Goal: Contribute content: Contribute content

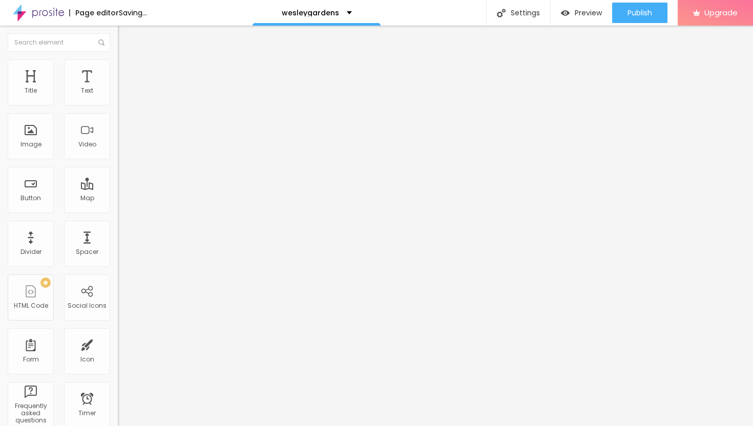
click at [118, 88] on span "Add image" at bounding box center [139, 83] width 42 height 9
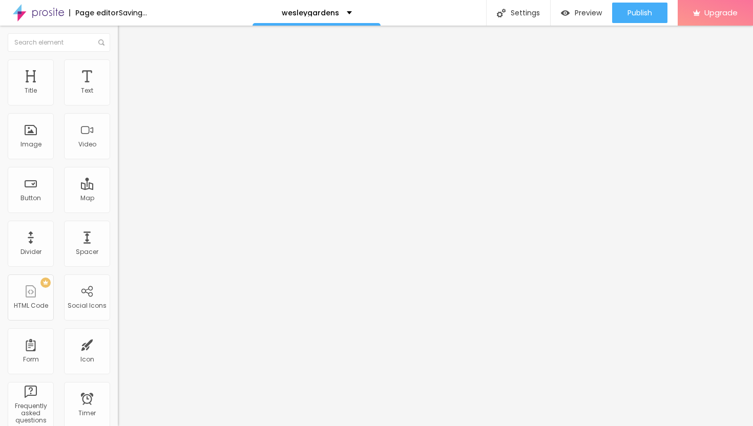
click at [118, 64] on img at bounding box center [122, 63] width 9 height 9
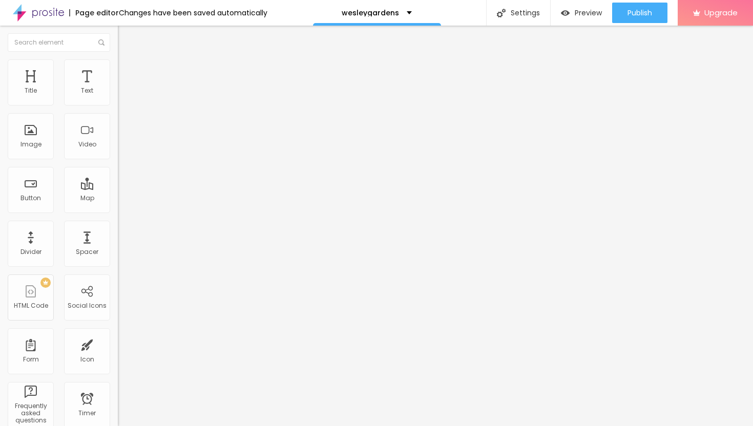
type input "25"
click at [118, 105] on input "range" at bounding box center [151, 101] width 66 height 8
type input "20"
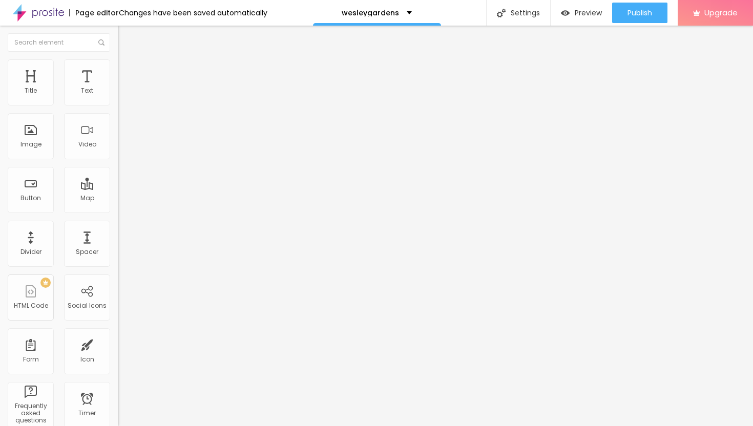
click at [118, 105] on input "range" at bounding box center [151, 101] width 66 height 8
click at [125, 38] on img "button" at bounding box center [129, 37] width 8 height 8
click at [122, 95] on icon "button" at bounding box center [125, 92] width 6 height 6
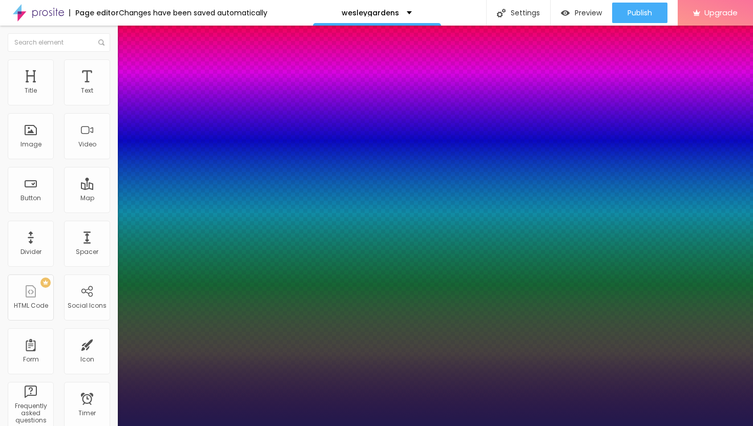
type input "15"
type input "1"
type input "16"
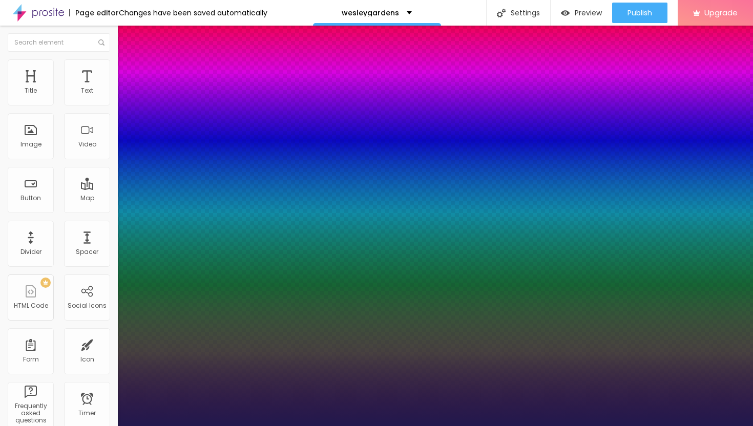
type input "1"
type input "17"
type input "1"
type input "18"
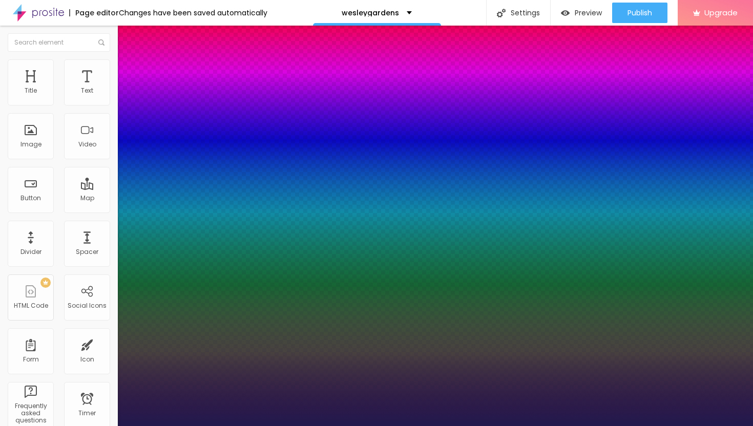
type input "18"
type input "1"
type input "19"
type input "1"
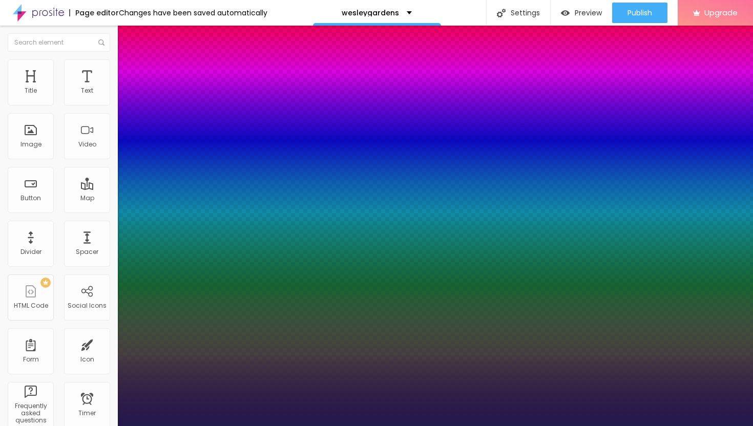
type input "20"
type input "1"
type input "21"
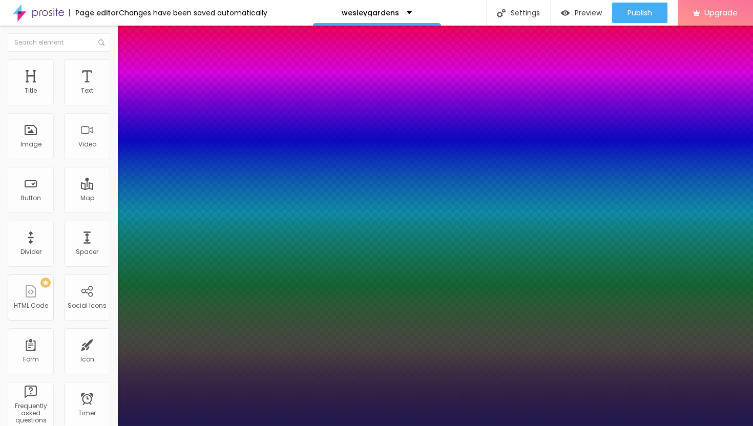
type input "1"
type input "22"
type input "1"
type input "23"
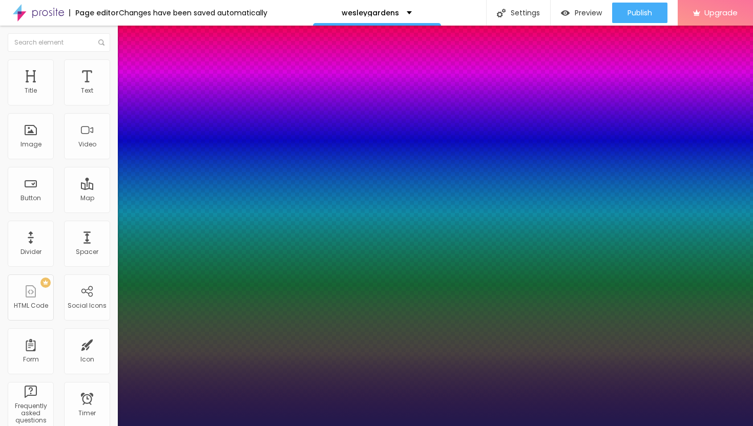
type input "23"
type input "1"
type input "24"
type input "1"
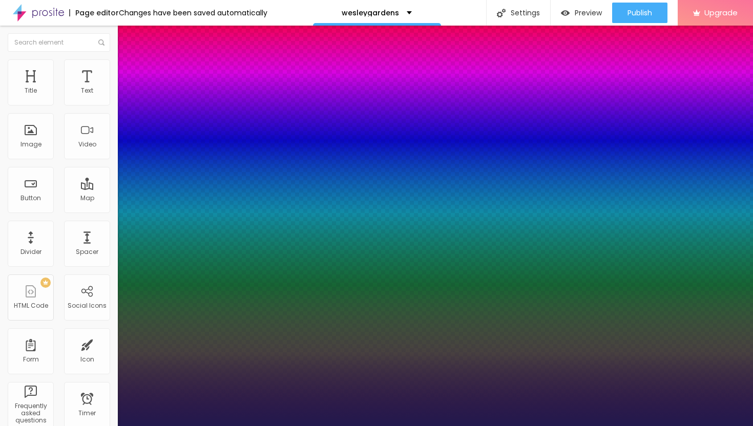
type input "25"
type input "1"
type input "26"
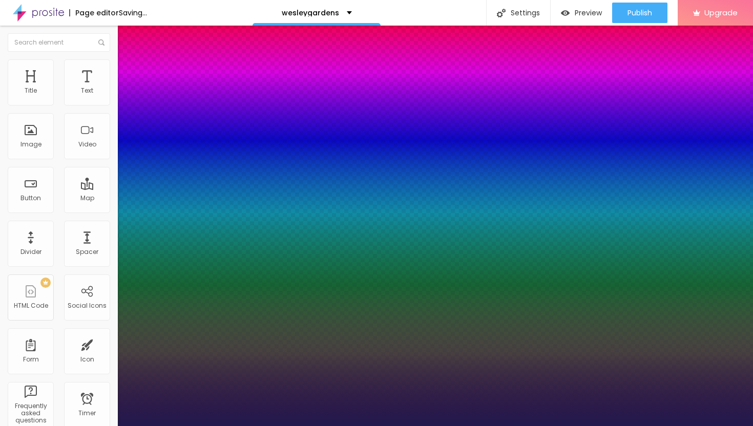
type input "1"
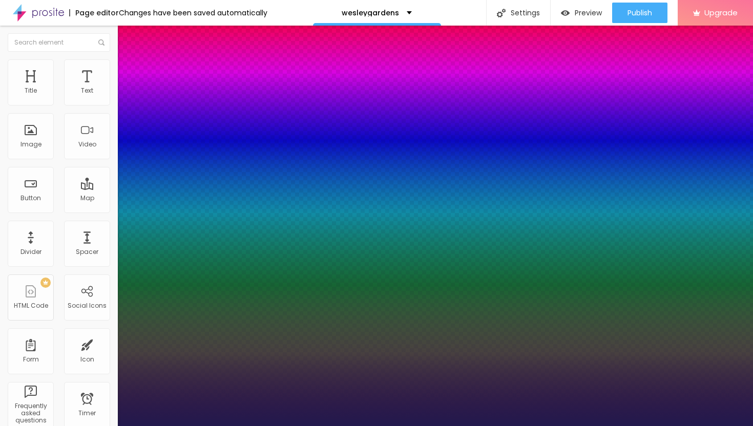
drag, startPoint x: 138, startPoint y: 172, endPoint x: 146, endPoint y: 173, distance: 8.3
type input "26"
click at [448, 425] on div at bounding box center [376, 426] width 753 height 0
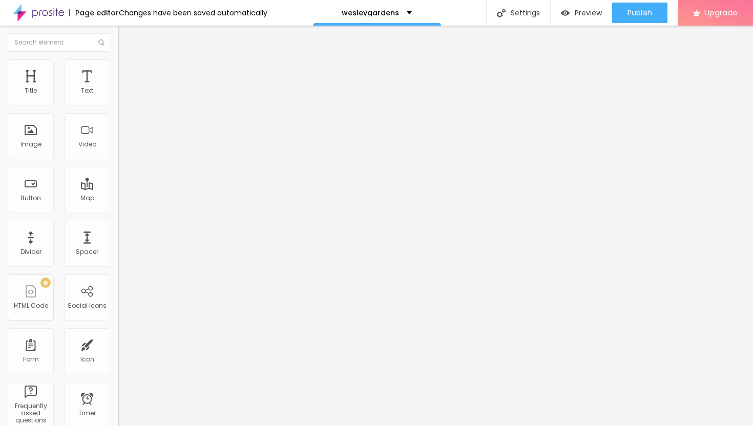
drag, startPoint x: 63, startPoint y: 113, endPoint x: 1, endPoint y: 110, distance: 63.0
click at [118, 110] on div "Text Click me Align Size Default Small Default Big Link URL https:// Open in ne…" at bounding box center [177, 154] width 118 height 149
paste input "→ VIEW DOCUMENT HERE"
type input "→ VIEW DOCUMENT HERE"
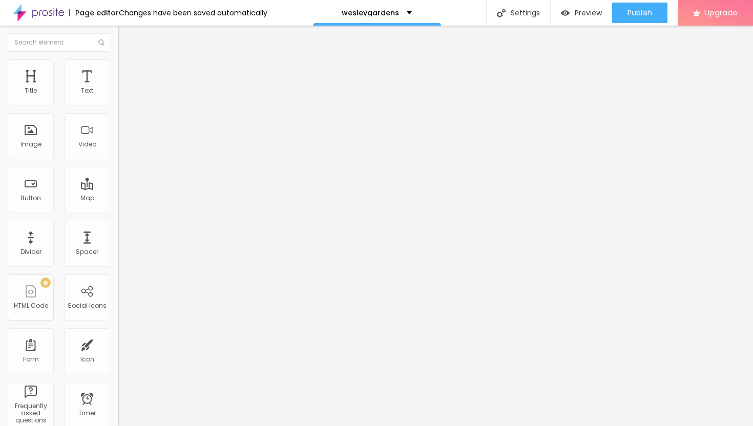
drag, startPoint x: 55, startPoint y: 215, endPoint x: 0, endPoint y: 213, distance: 55.3
click at [118, 214] on div "Text → VIEW DOCUMENT HERE Align Size Default Small Default Big Link URL https:/…" at bounding box center [177, 154] width 118 height 149
click at [118, 211] on input "text" at bounding box center [179, 206] width 123 height 10
paste input "[URL][DOMAIN_NAME]"
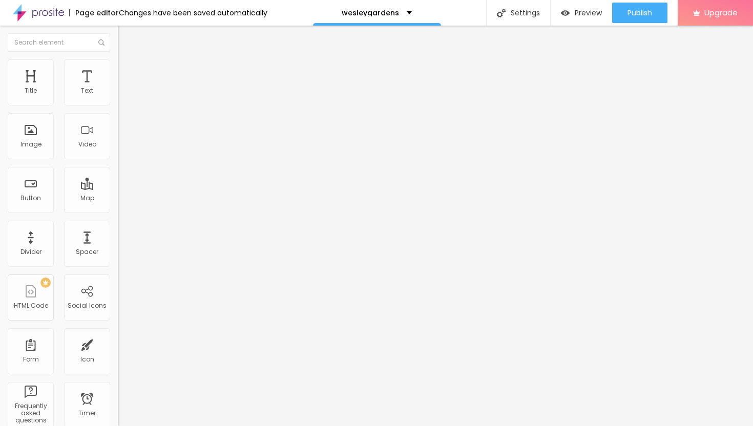
type input "[URL][DOMAIN_NAME]"
click at [118, 224] on div at bounding box center [177, 224] width 118 height 0
click at [118, 70] on li "Advanced" at bounding box center [177, 75] width 118 height 10
type input "11"
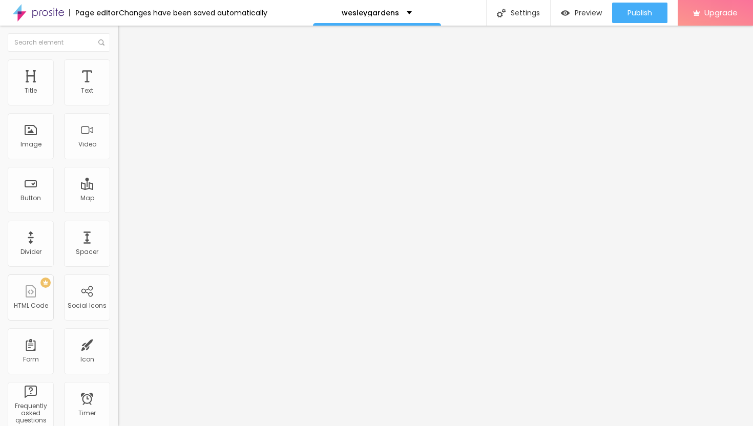
type input "12"
type input "13"
type input "14"
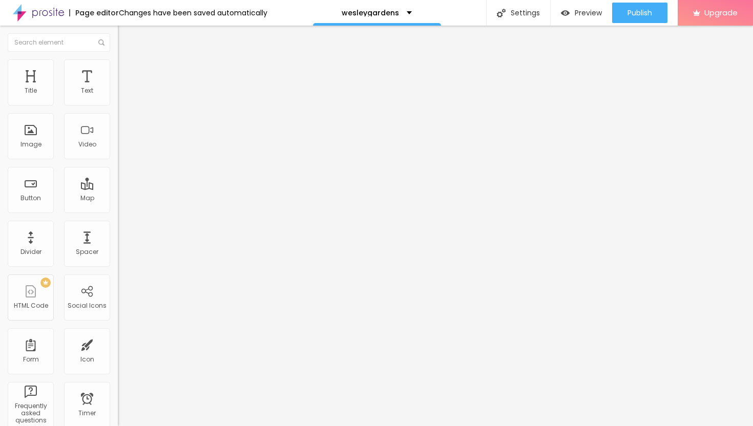
type input "14"
type input "15"
type input "16"
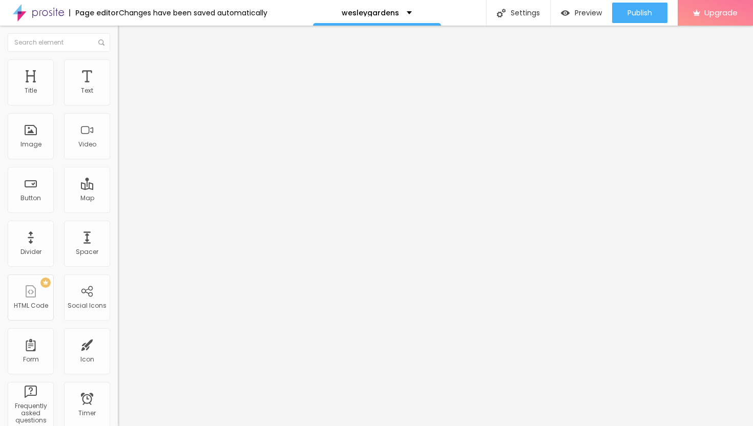
type input "17"
type input "18"
type input "19"
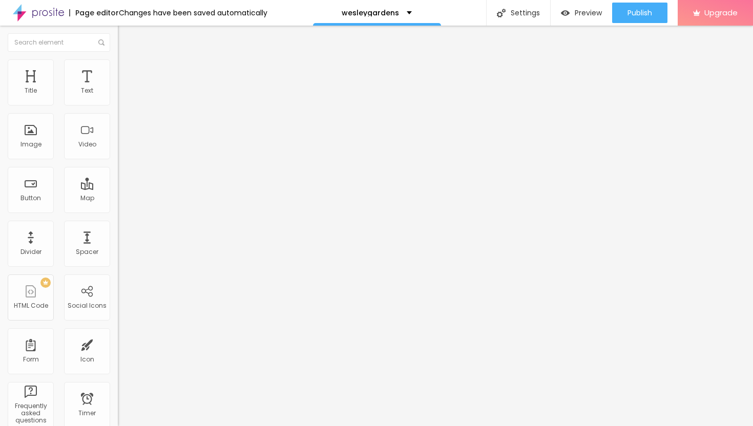
type input "19"
type input "20"
type input "21"
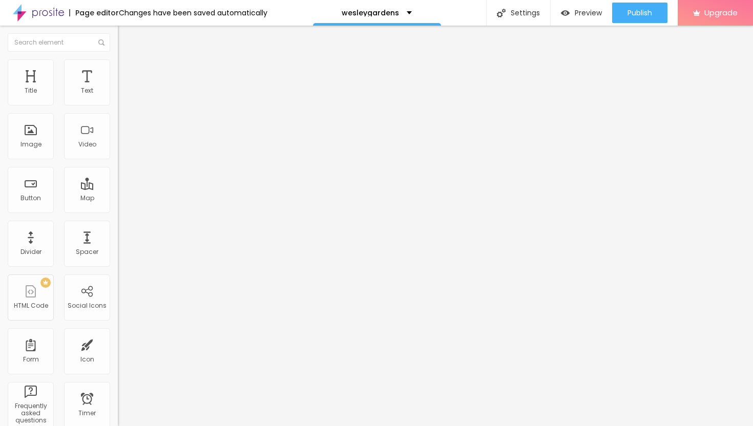
type input "22"
type input "23"
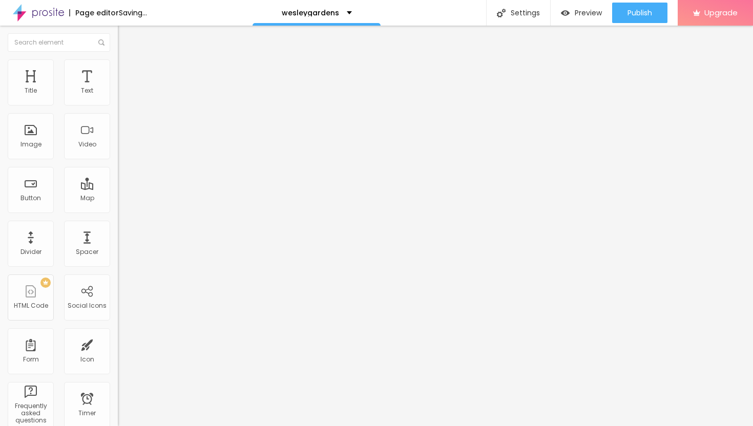
type input "22"
type input "21"
drag, startPoint x: 30, startPoint y: 99, endPoint x: 37, endPoint y: 104, distance: 8.1
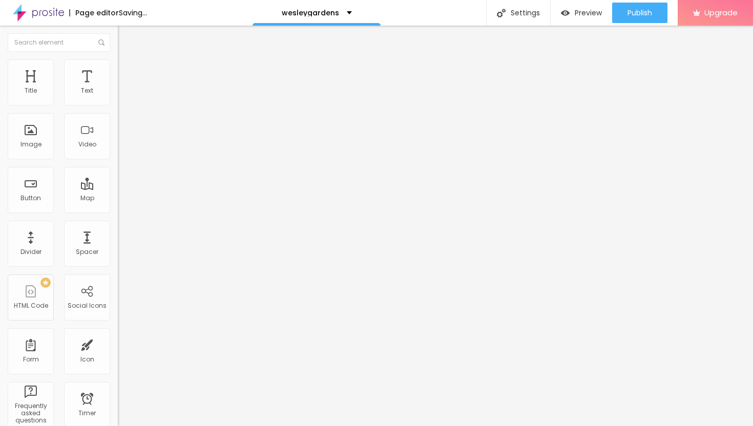
type input "21"
click at [118, 199] on input "range" at bounding box center [151, 203] width 66 height 8
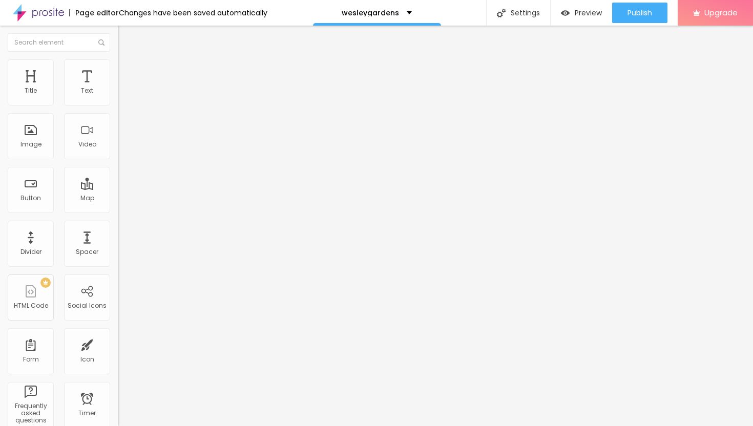
click at [118, 70] on img at bounding box center [122, 74] width 9 height 9
type input "9"
type input "8"
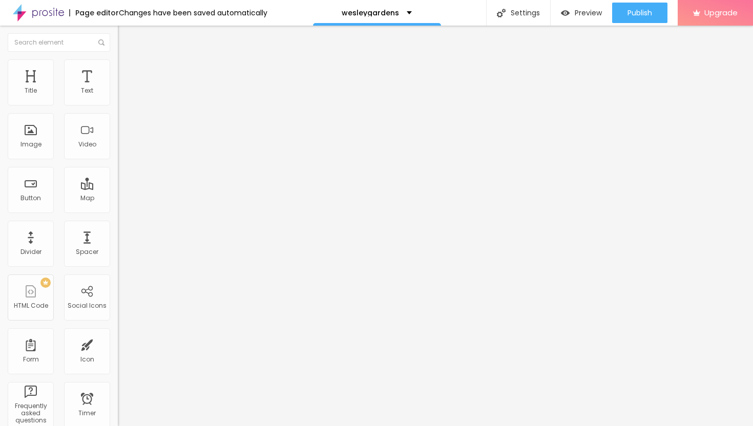
type input "6"
type input "4"
type input "3"
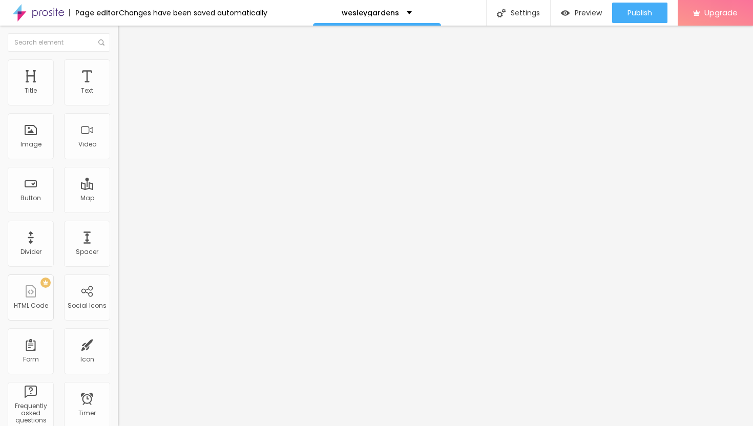
type input "3"
type input "2"
type input "1"
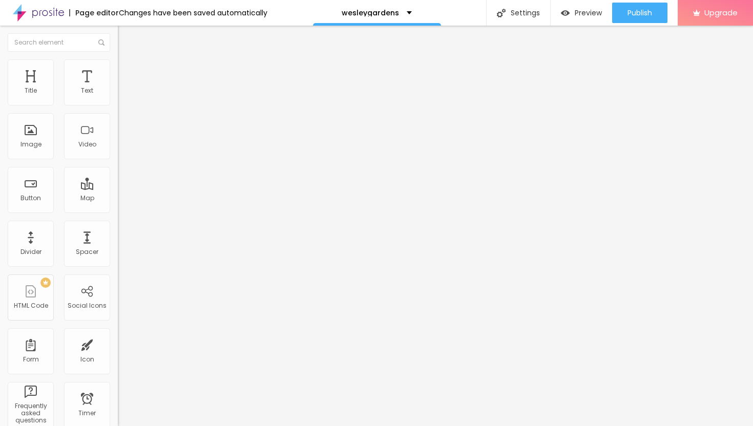
type input "0"
type input "1"
type input "2"
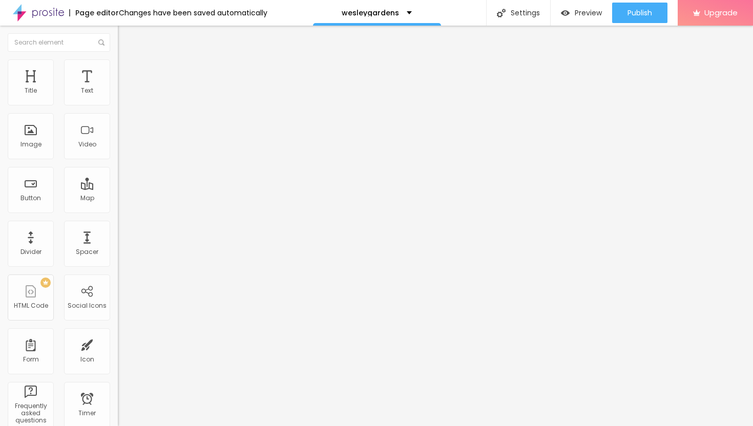
type input "2"
type input "3"
type input "4"
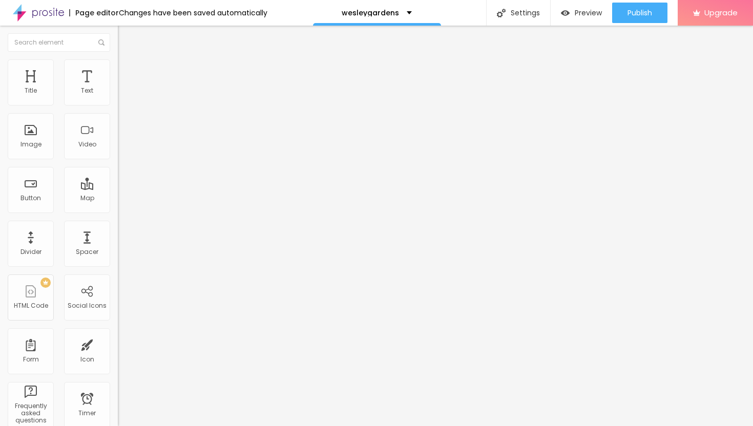
type input "5"
type input "6"
type input "7"
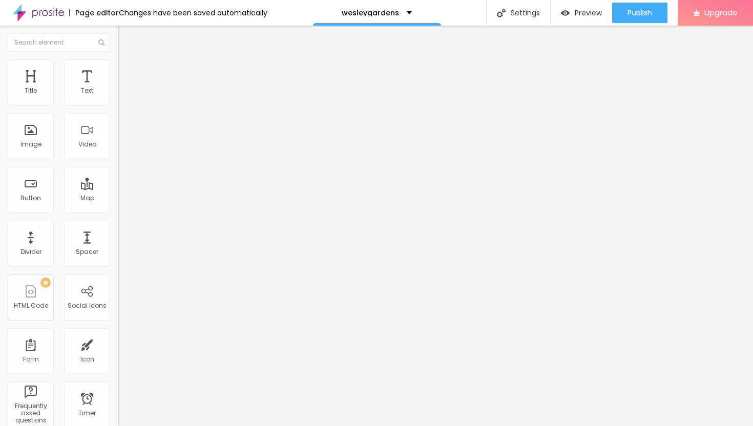
type input "7"
click at [118, 199] on input "range" at bounding box center [151, 203] width 66 height 8
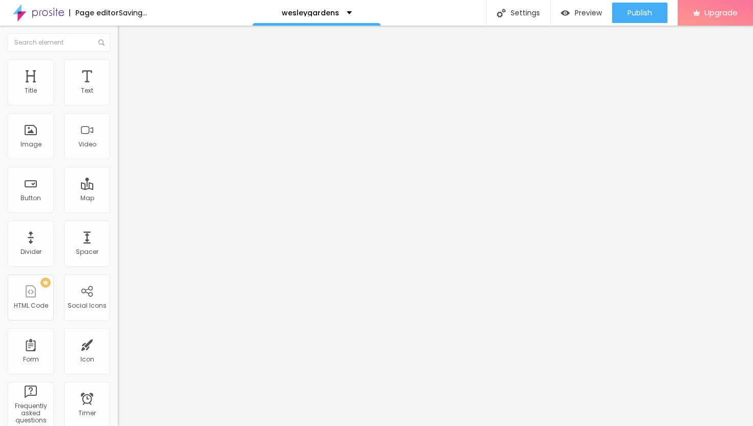
type input "8"
type input "7"
type input "6"
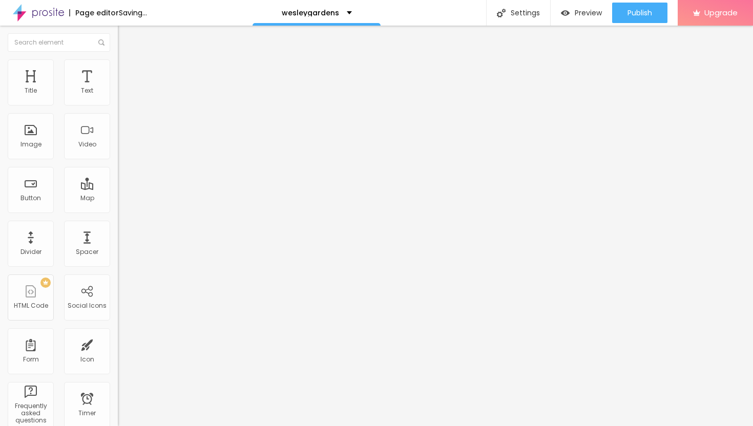
type input "6"
type input "4"
type input "2"
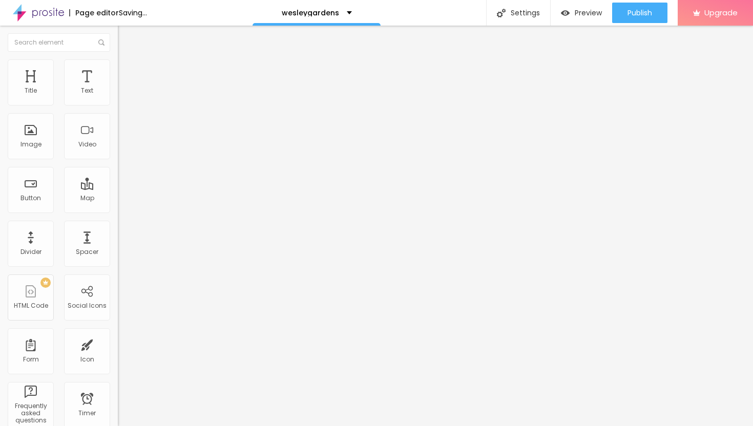
type input "1"
type input "0"
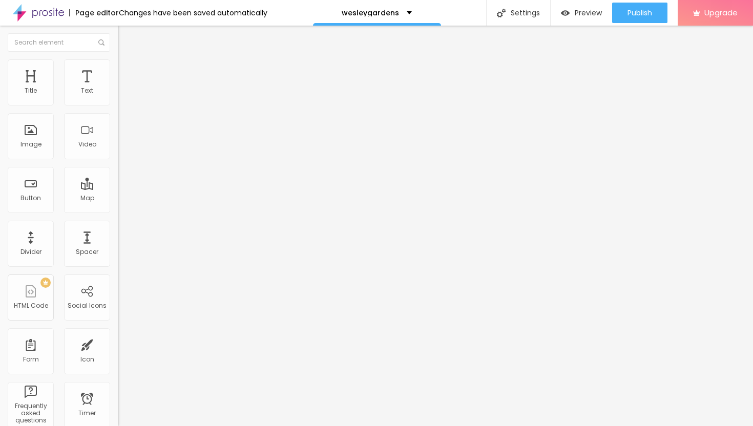
drag, startPoint x: 29, startPoint y: 121, endPoint x: 15, endPoint y: 120, distance: 13.8
type input "0"
click at [118, 343] on input "range" at bounding box center [151, 347] width 66 height 8
type input "5"
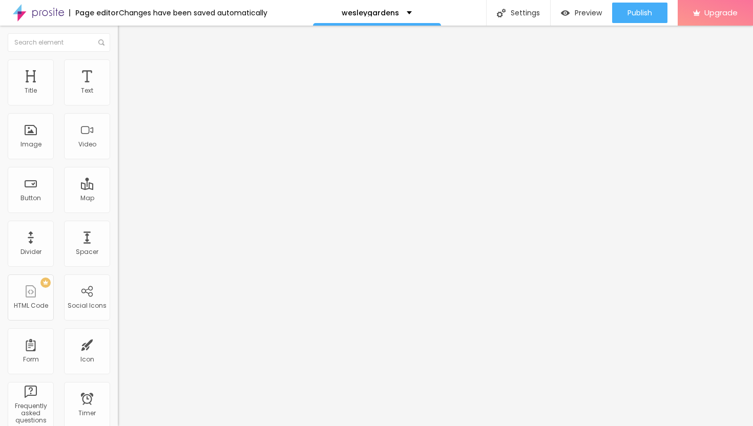
type input "6"
type input "8"
type input "9"
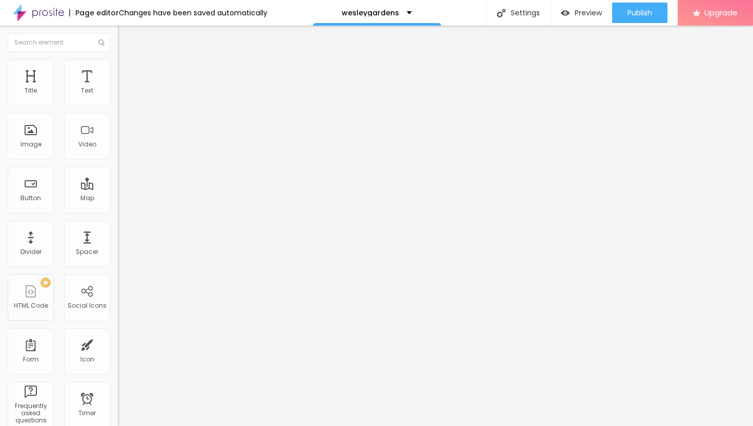
type input "9"
type input "11"
type input "12"
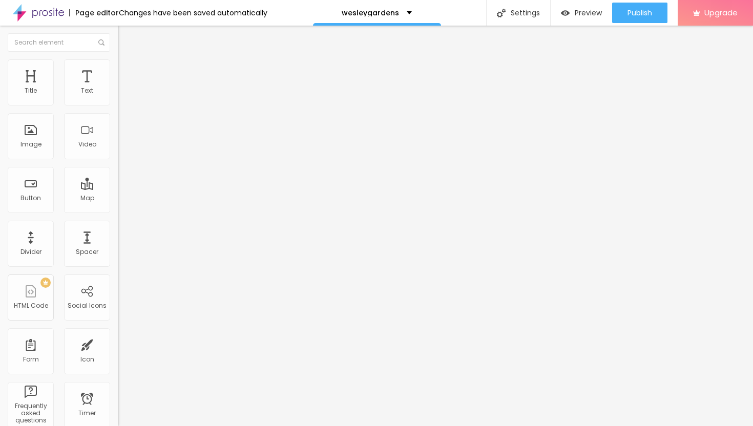
type input "13"
type input "14"
type input "15"
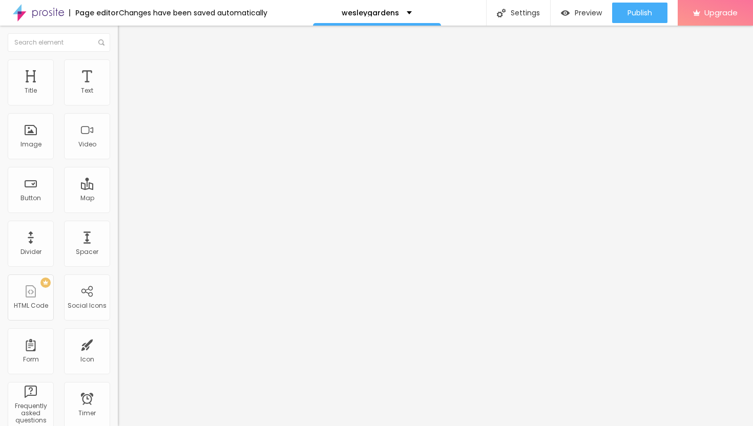
type input "15"
type input "16"
type input "17"
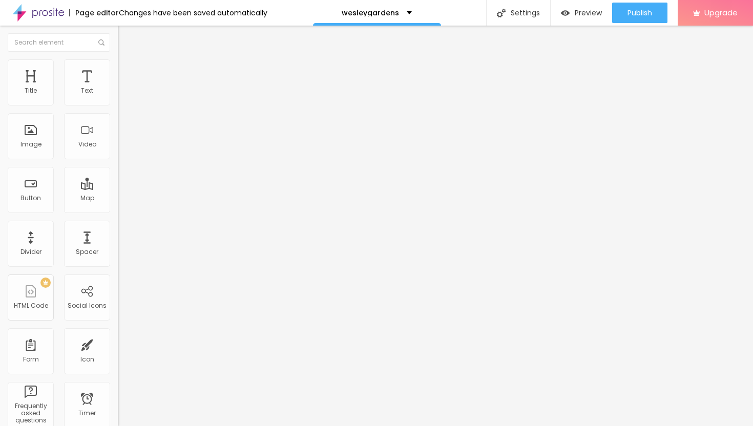
type input "18"
type input "19"
type input "20"
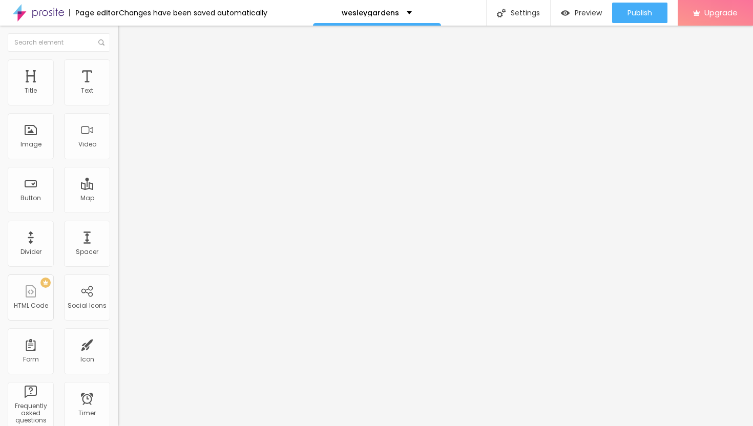
type input "20"
type input "21"
type input "22"
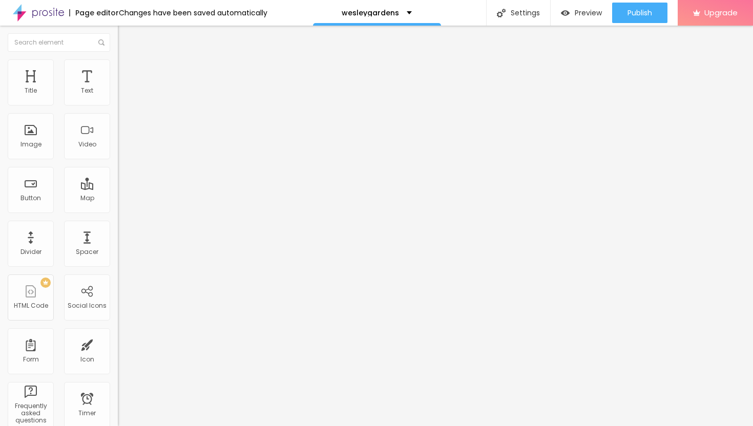
type input "23"
type input "24"
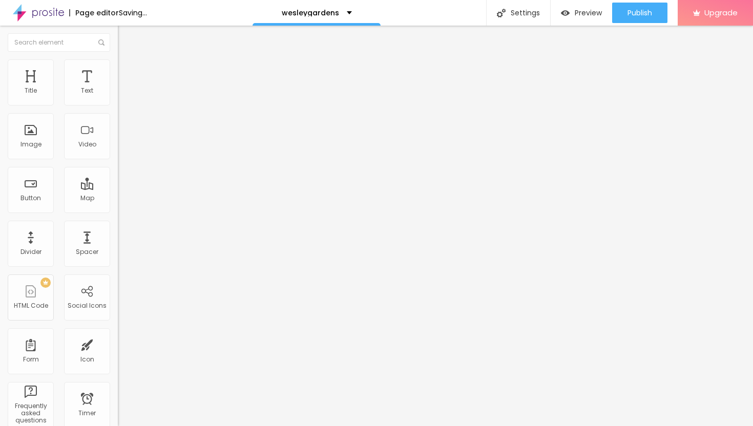
type input "25"
type input "26"
type input "27"
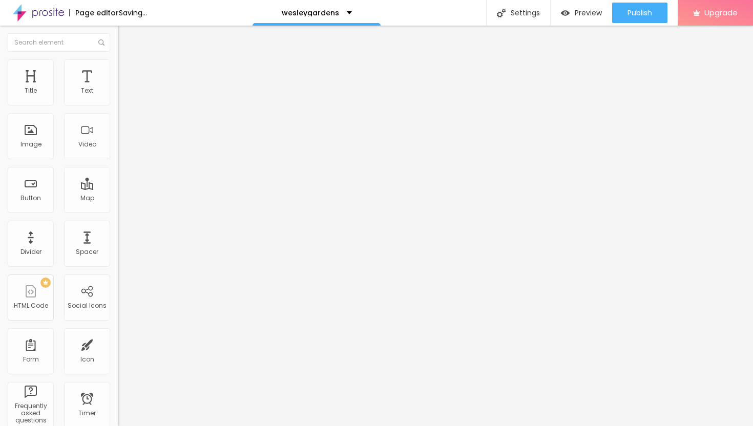
type input "27"
type input "28"
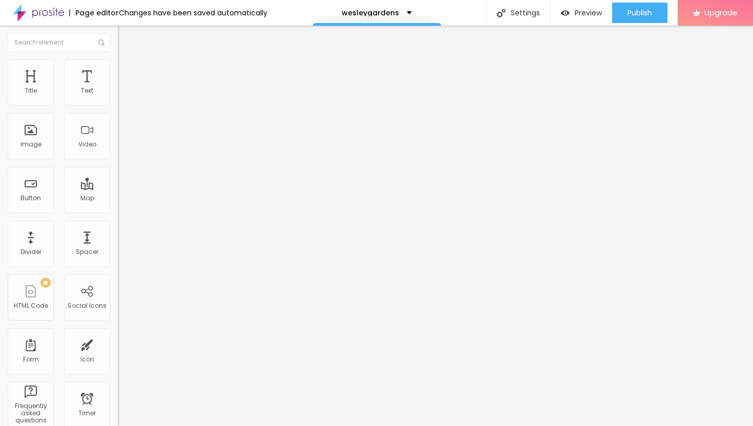
drag, startPoint x: 27, startPoint y: 100, endPoint x: 41, endPoint y: 105, distance: 15.7
type input "28"
click at [118, 199] on input "range" at bounding box center [151, 203] width 66 height 8
click at [118, 67] on li "Style" at bounding box center [177, 64] width 118 height 10
click at [118, 105] on input "range" at bounding box center [151, 101] width 66 height 8
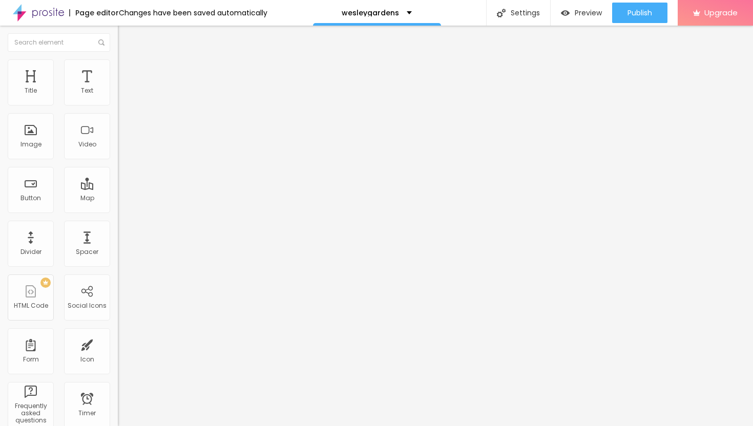
type input "25"
type input "20"
click at [118, 105] on input "range" at bounding box center [151, 101] width 66 height 8
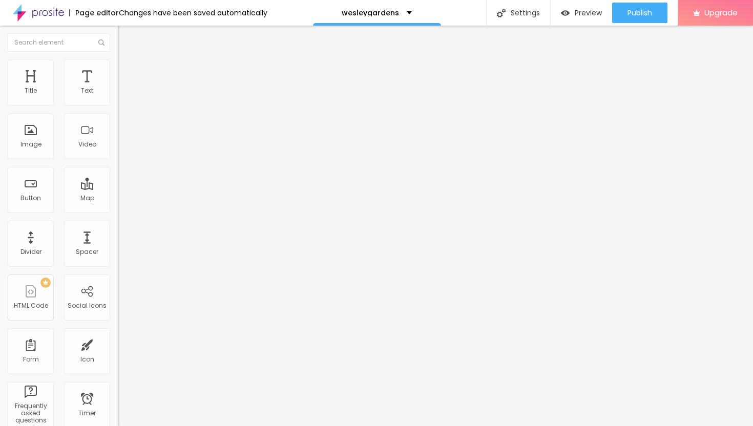
click at [118, 105] on input "range" at bounding box center [151, 101] width 66 height 8
click at [118, 70] on li "Advanced" at bounding box center [177, 75] width 118 height 10
type input "27"
type input "26"
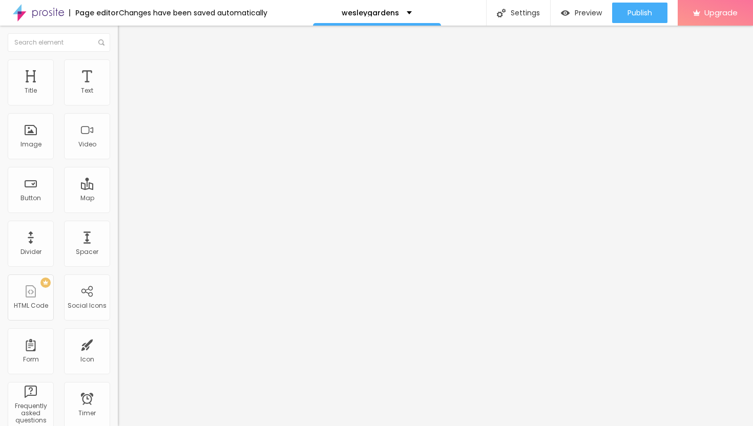
type input "26"
type input "25"
type input "24"
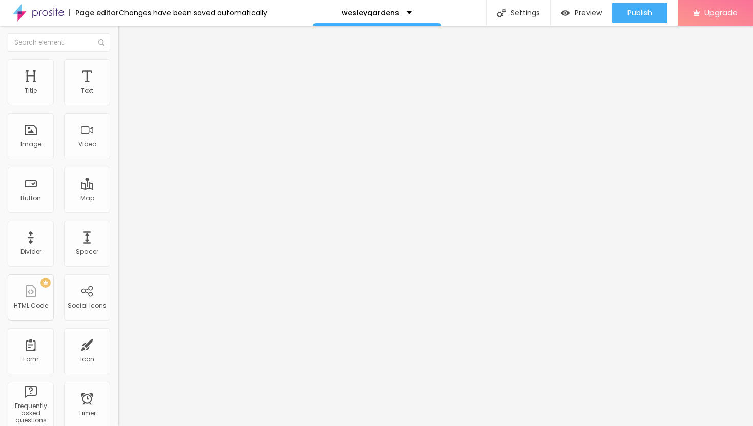
type input "23"
type input "22"
type input "21"
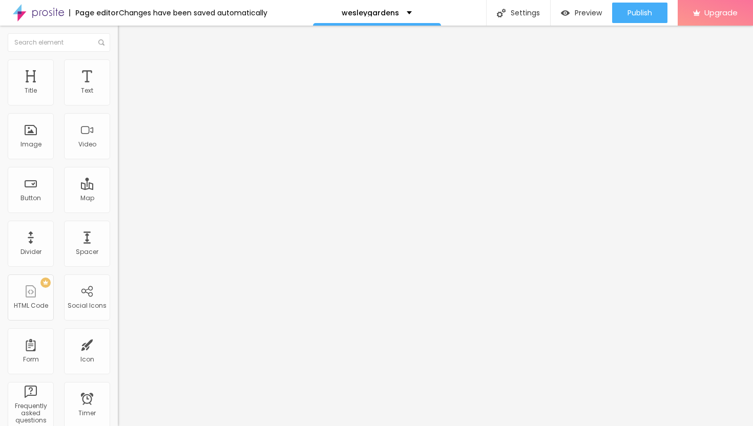
type input "21"
click at [118, 199] on input "range" at bounding box center [151, 203] width 66 height 8
click at [636, 6] on div "Publish" at bounding box center [639, 13] width 25 height 20
click at [581, 17] on span "Preview" at bounding box center [587, 13] width 27 height 8
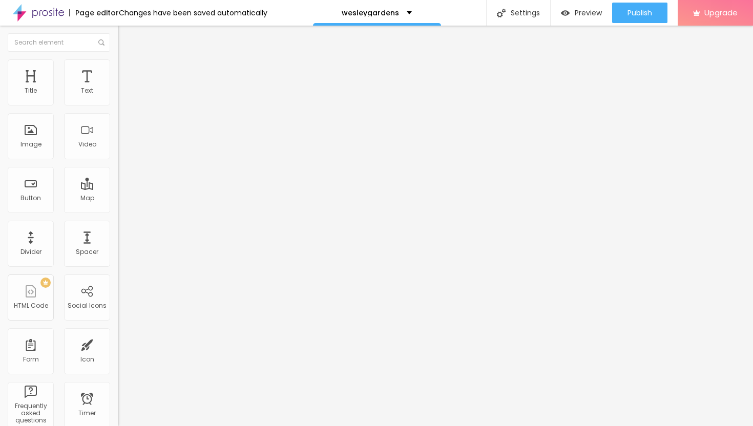
click at [127, 71] on span "Advanced" at bounding box center [143, 66] width 33 height 9
type input "4"
type input "3"
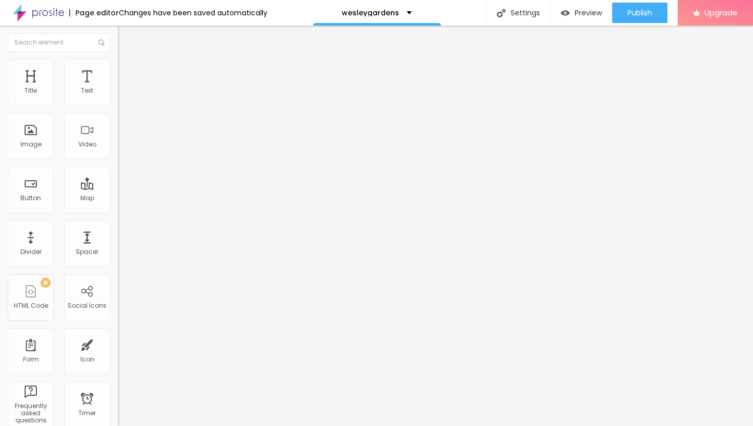
type input "2"
type input "1"
type input "0"
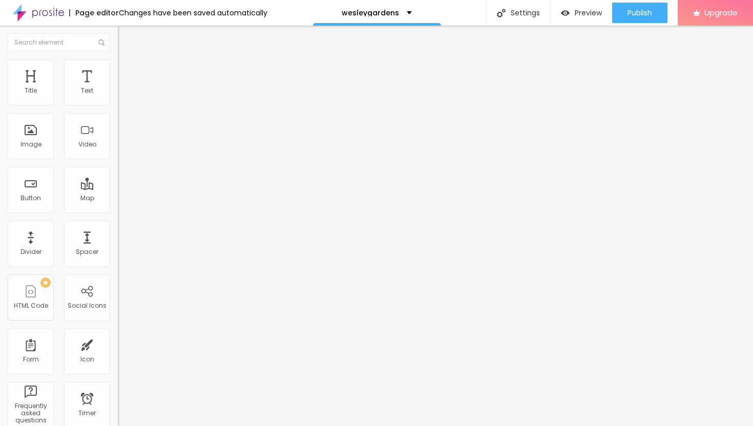
type input "0"
type input "2"
type input "3"
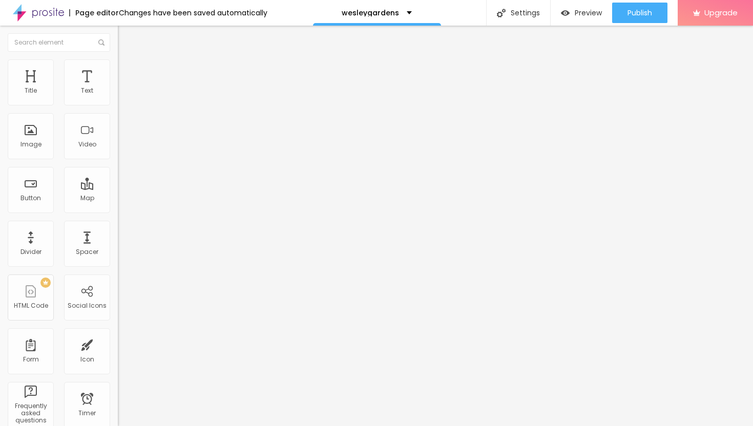
type input "4"
click at [118, 333] on input "range" at bounding box center [151, 337] width 66 height 8
drag, startPoint x: 29, startPoint y: 100, endPoint x: 18, endPoint y: 100, distance: 11.3
click at [118, 188] on input "range" at bounding box center [151, 192] width 66 height 8
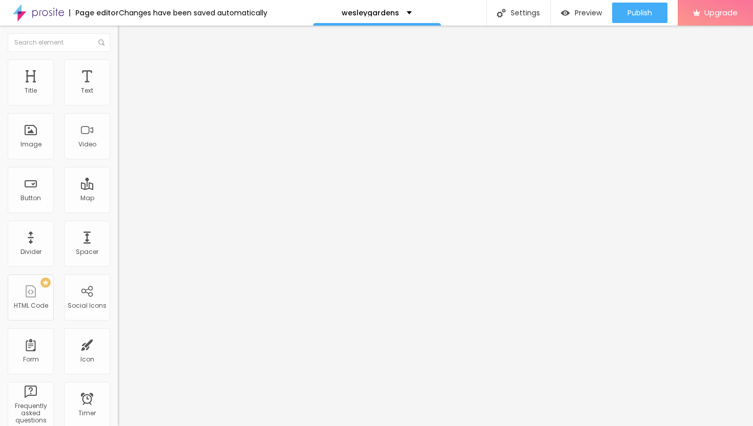
click at [118, 333] on input "range" at bounding box center [151, 337] width 66 height 8
click at [118, 188] on input "range" at bounding box center [151, 192] width 66 height 8
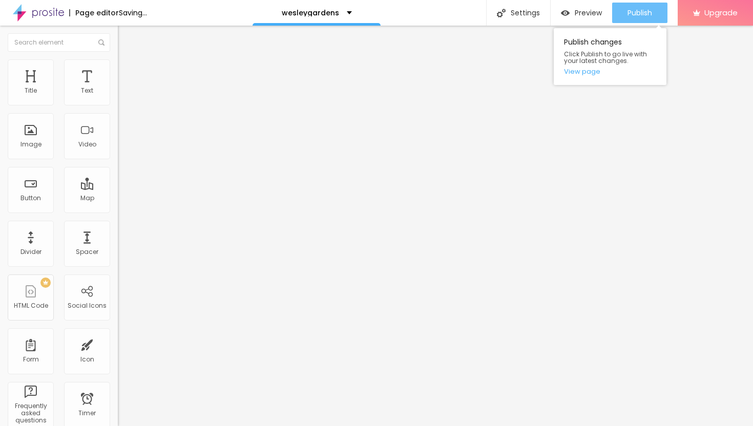
click at [627, 15] on span "Publish" at bounding box center [639, 13] width 25 height 8
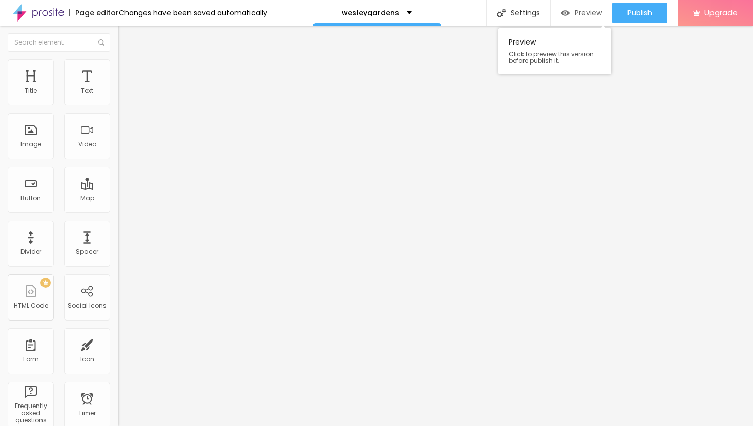
click at [575, 16] on span "Preview" at bounding box center [587, 13] width 27 height 8
